Goal: Navigation & Orientation: Find specific page/section

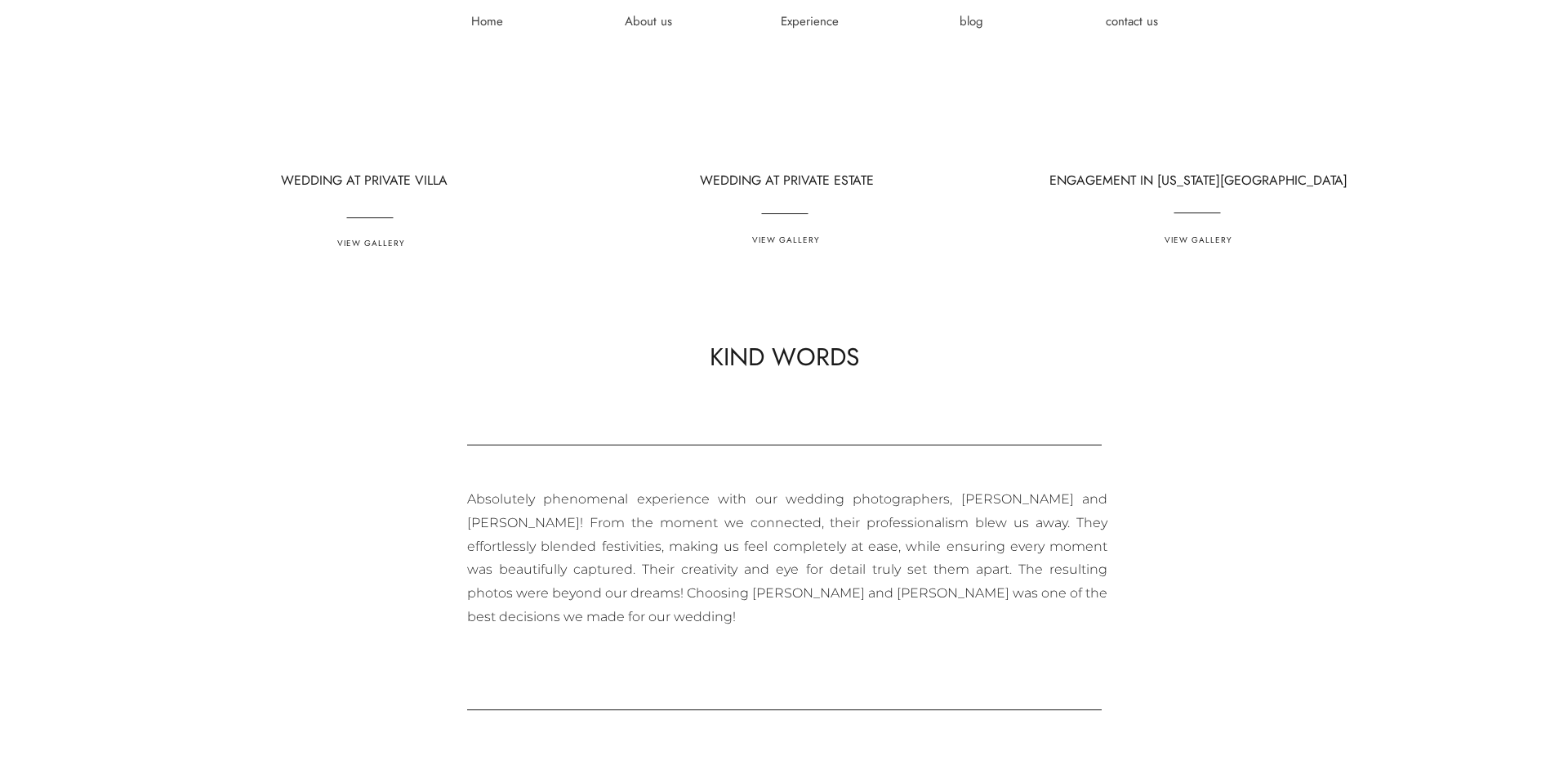
scroll to position [4824, 0]
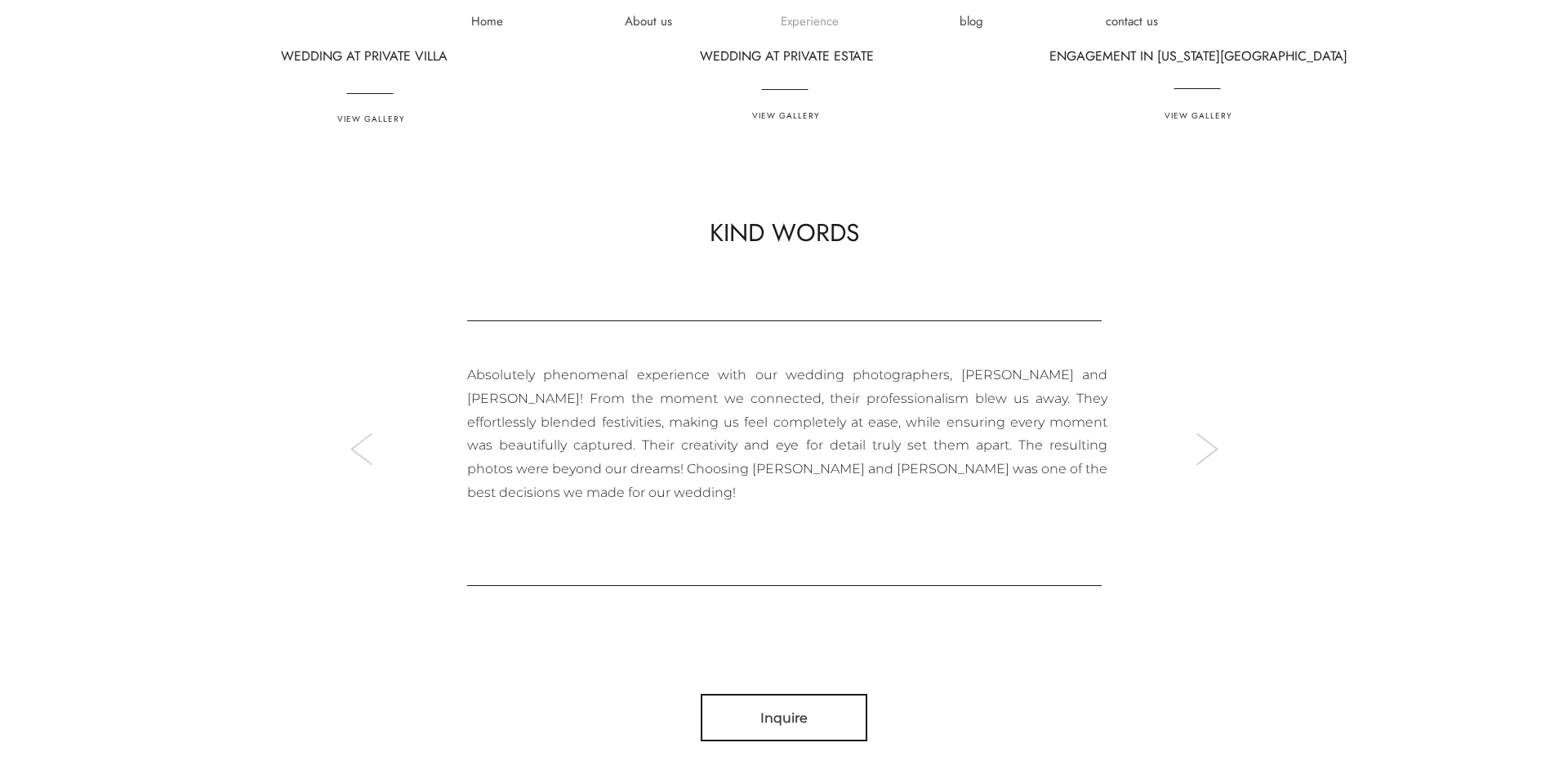
click at [803, 22] on h3 "Experience" at bounding box center [810, 20] width 98 height 16
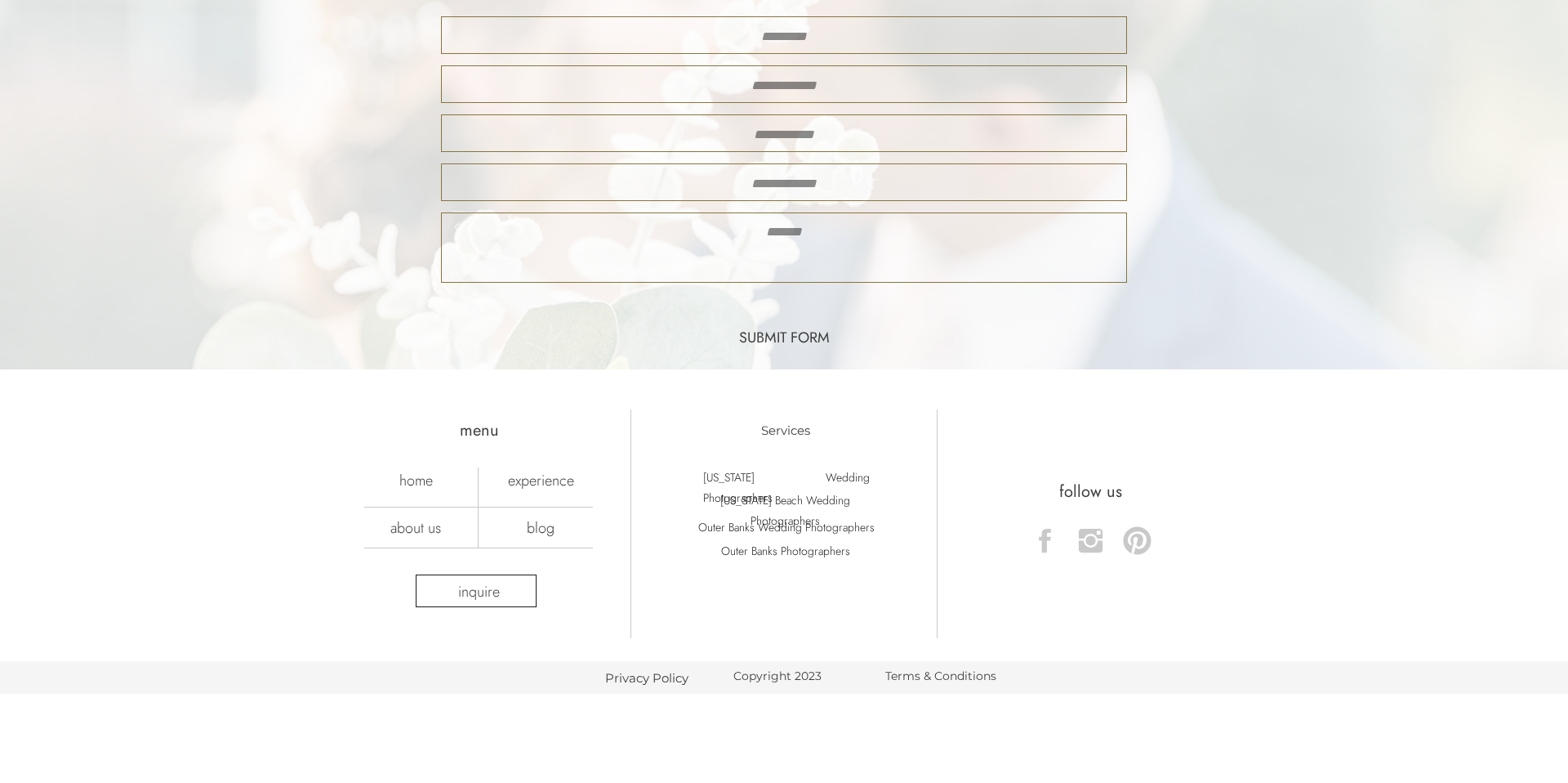
scroll to position [4187, 0]
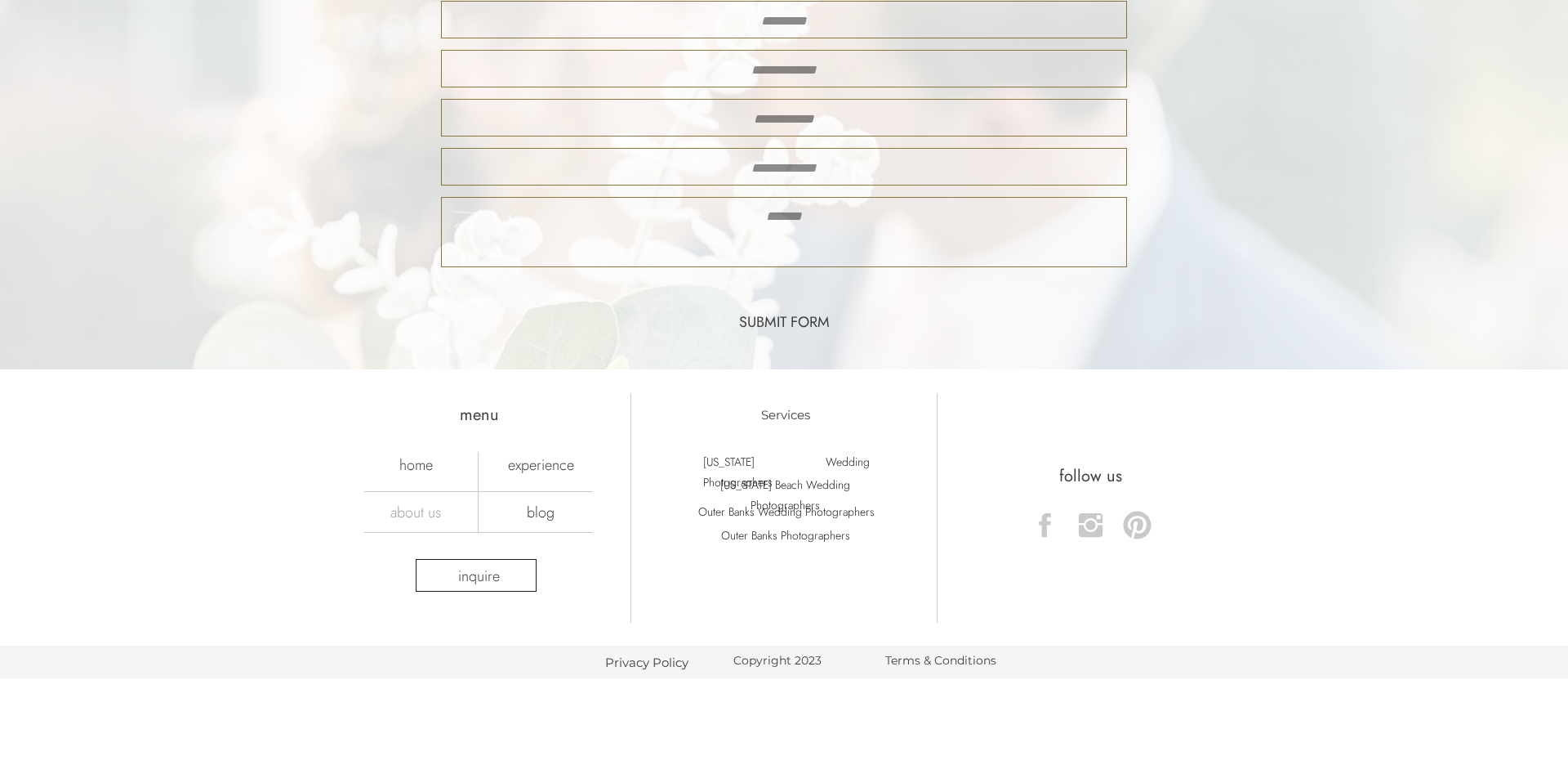
click at [429, 514] on nav "about us" at bounding box center [415, 511] width 114 height 18
